Goal: Ask a question

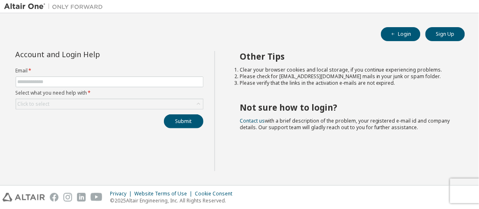
type input "**********"
click at [119, 105] on div "Click to select" at bounding box center [109, 104] width 187 height 10
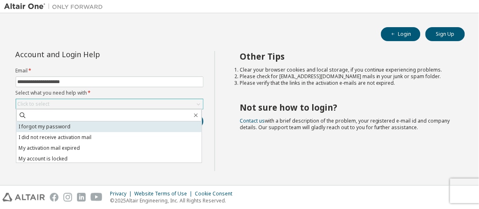
click at [94, 126] on li "I forgot my password" at bounding box center [108, 126] width 185 height 11
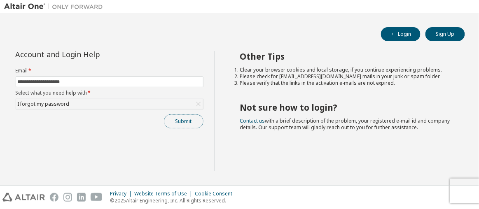
click at [173, 122] on button "Submit" at bounding box center [184, 121] width 40 height 14
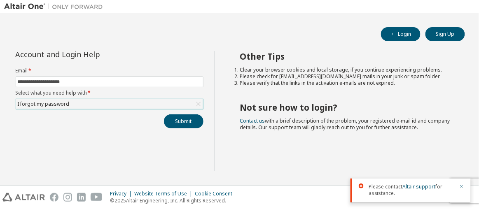
click at [146, 107] on div "I forgot my password" at bounding box center [109, 104] width 187 height 10
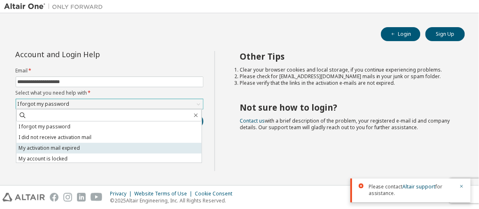
click at [57, 148] on li "My activation mail expired" at bounding box center [108, 148] width 185 height 11
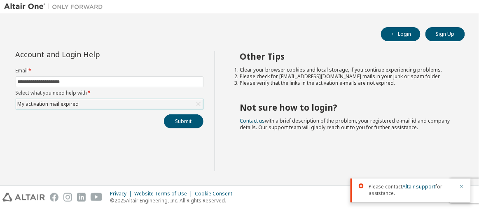
click at [84, 108] on div "My activation mail expired" at bounding box center [109, 104] width 187 height 10
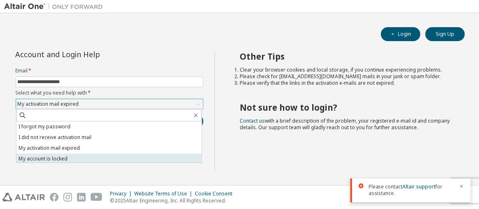
click at [59, 157] on li "My account is locked" at bounding box center [108, 159] width 185 height 11
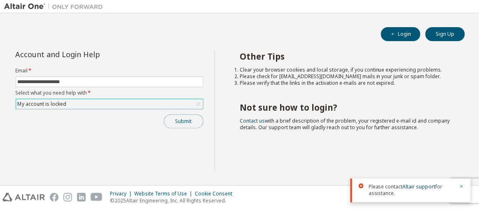
click at [179, 124] on button "Submit" at bounding box center [184, 121] width 40 height 14
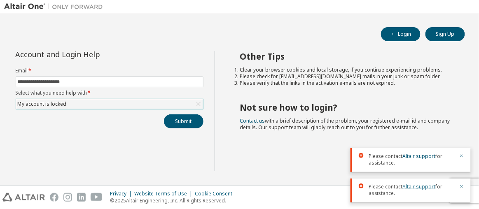
click at [428, 189] on link "Altair support" at bounding box center [419, 186] width 33 height 7
click at [181, 167] on div "**********" at bounding box center [109, 111] width 210 height 120
